Goal: Task Accomplishment & Management: Manage account settings

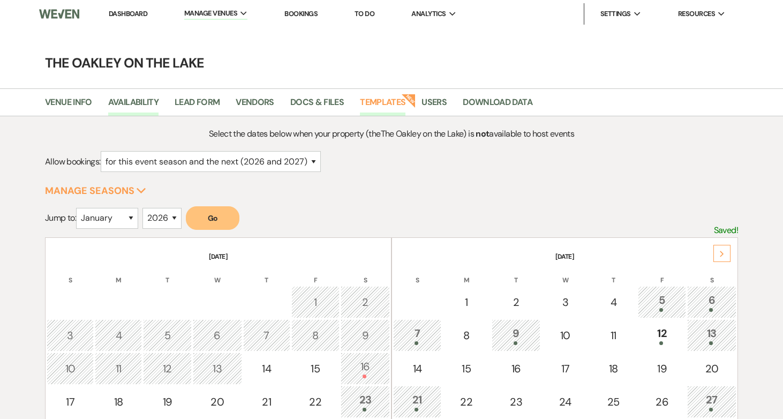
click at [392, 97] on link "Templates" at bounding box center [383, 105] width 46 height 20
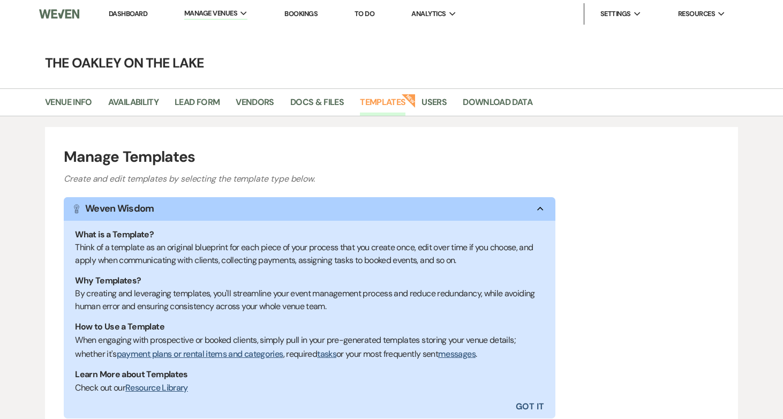
scroll to position [158, 0]
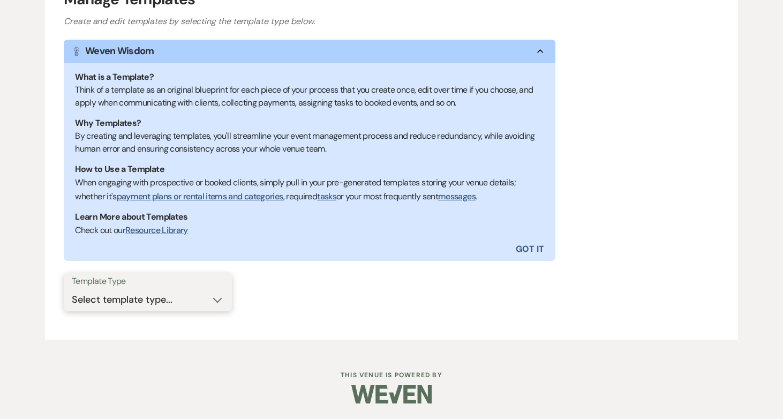
click at [126, 308] on select "Select template type... Task List Message Templates Payment Plan Inventory Item…" at bounding box center [148, 299] width 152 height 21
select select "Message Templates"
click at [72, 289] on select "Select template type... Task List Message Templates Payment Plan Inventory Item…" at bounding box center [148, 299] width 152 height 21
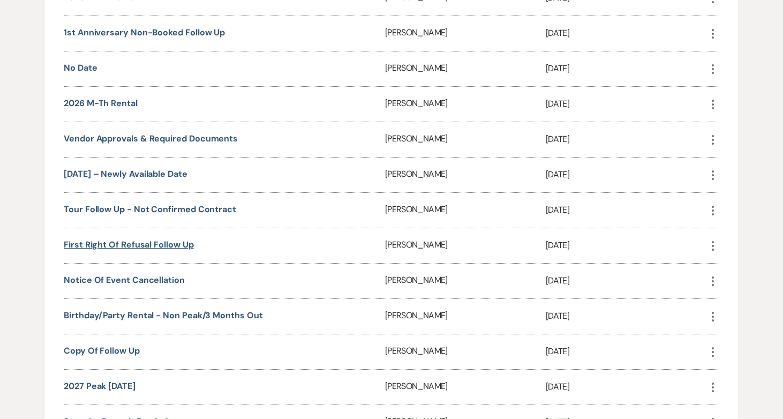
scroll to position [1975, 0]
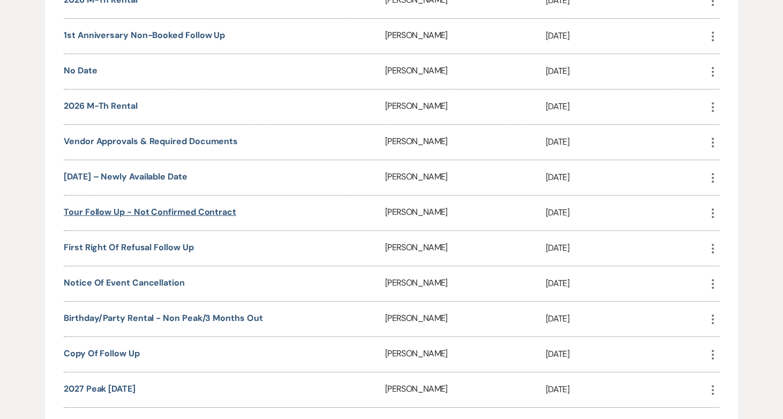
click at [156, 206] on link "Tour Follow Up - Not Confirmed Contract" at bounding box center [150, 211] width 173 height 11
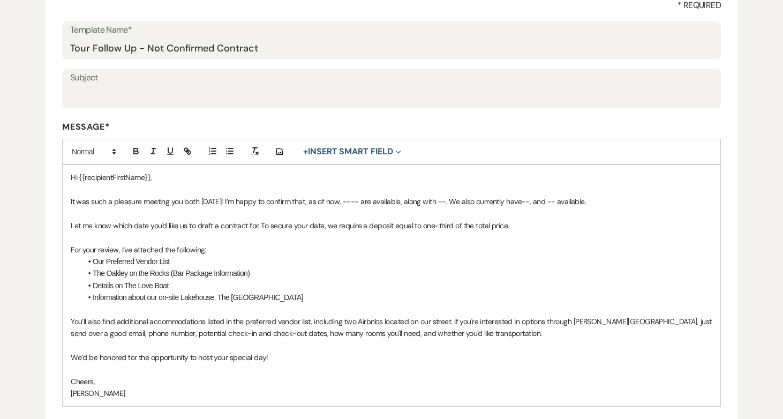
scroll to position [167, 0]
click at [121, 320] on p "You’ll also find additional accommodations listed in the preferred vendor list,…" at bounding box center [392, 327] width 642 height 24
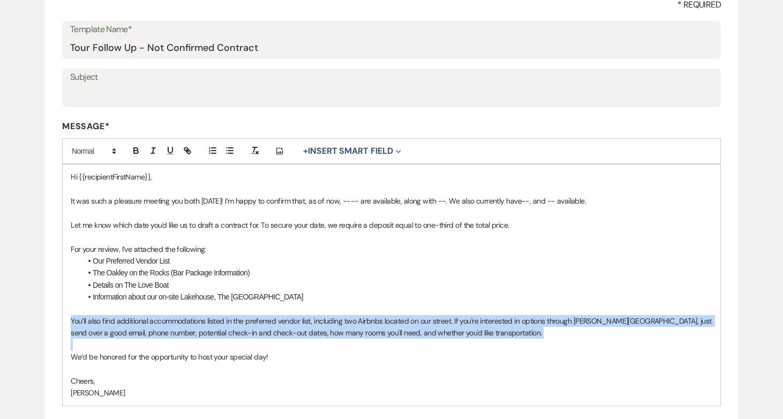
click at [121, 320] on p "You’ll also find additional accommodations listed in the preferred vendor list,…" at bounding box center [392, 327] width 642 height 24
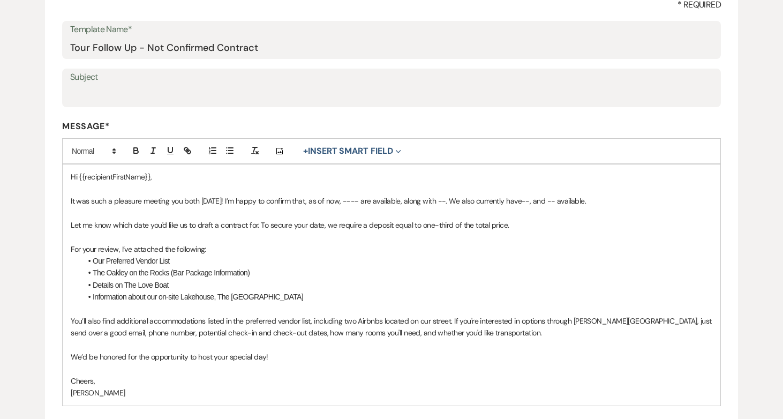
click at [398, 332] on p "You’ll also find additional accommodations listed in the preferred vendor list,…" at bounding box center [392, 327] width 642 height 24
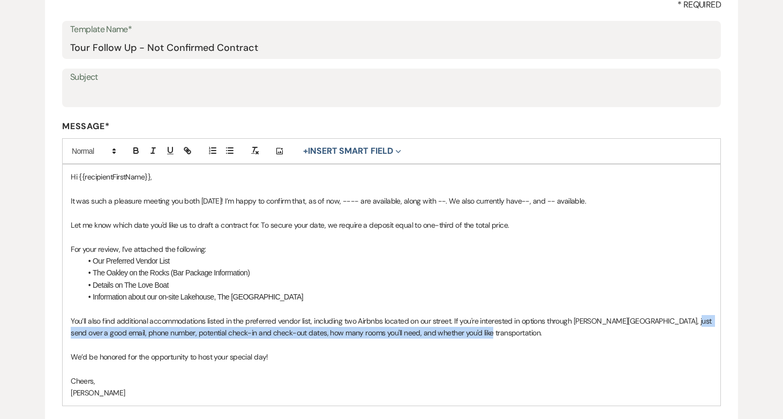
drag, startPoint x: 469, startPoint y: 333, endPoint x: 672, endPoint y: 320, distance: 203.5
click at [672, 320] on p "You’ll also find additional accommodations listed in the preferred vendor list,…" at bounding box center [392, 327] width 642 height 24
copy p "good email, phone number, potential check-in and check-out dates, how many room…"
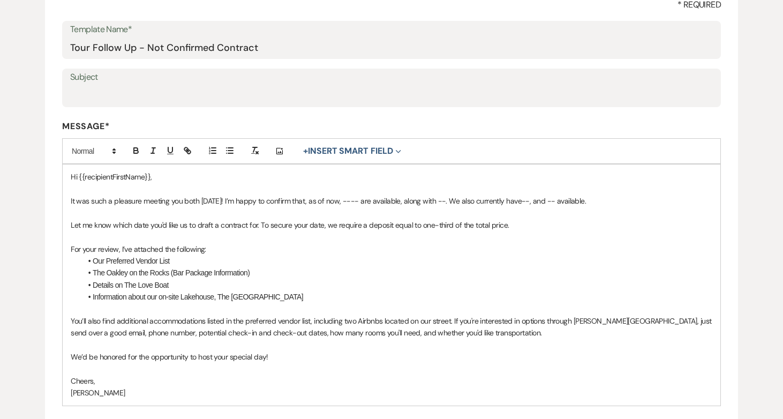
click at [672, 320] on p "You’ll also find additional accommodations listed in the preferred vendor list,…" at bounding box center [392, 327] width 642 height 24
